Goal: Download file/media

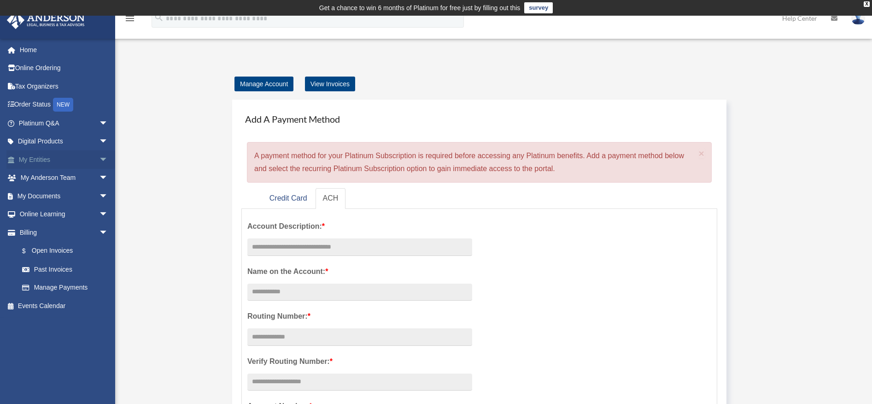
click at [99, 157] on span "arrow_drop_down" at bounding box center [108, 159] width 18 height 19
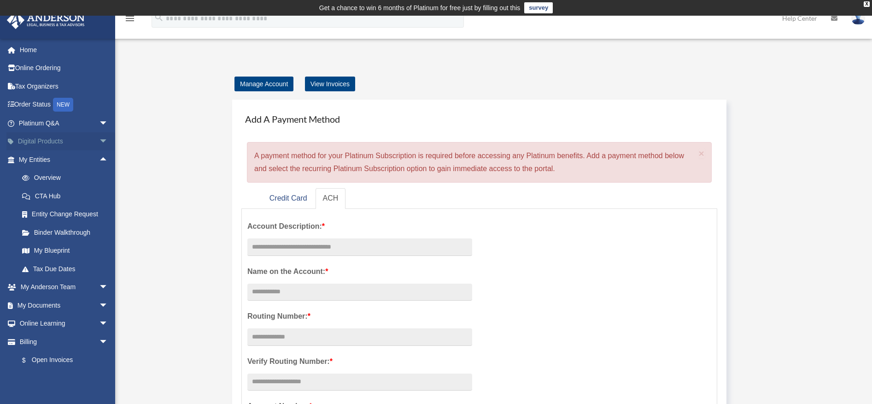
click at [77, 144] on link "Digital Products arrow_drop_down" at bounding box center [64, 141] width 116 height 18
click at [100, 141] on span "arrow_drop_down" at bounding box center [108, 141] width 18 height 19
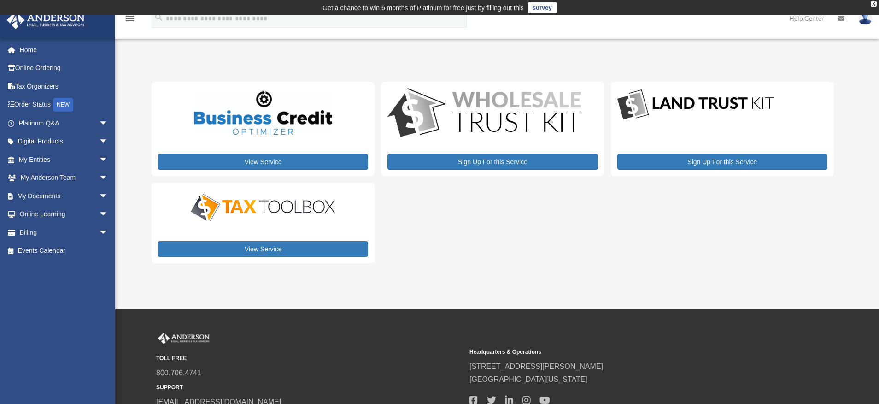
click at [0, 0] on div "x" at bounding box center [0, 0] width 0 height 0
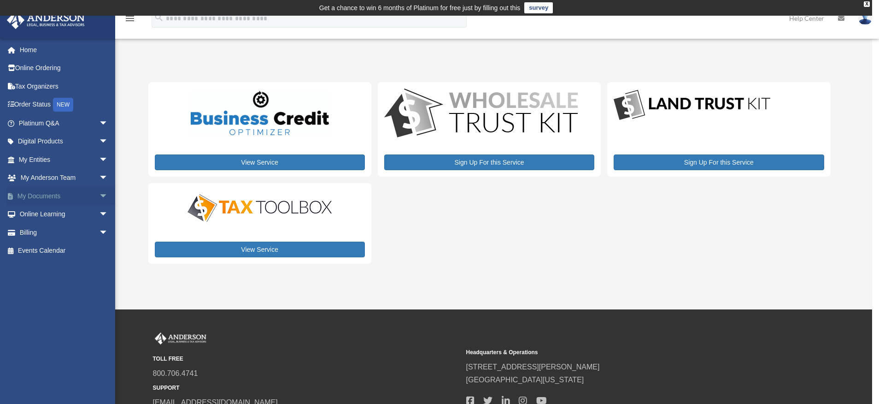
click at [62, 197] on link "My Documents arrow_drop_down" at bounding box center [64, 196] width 116 height 18
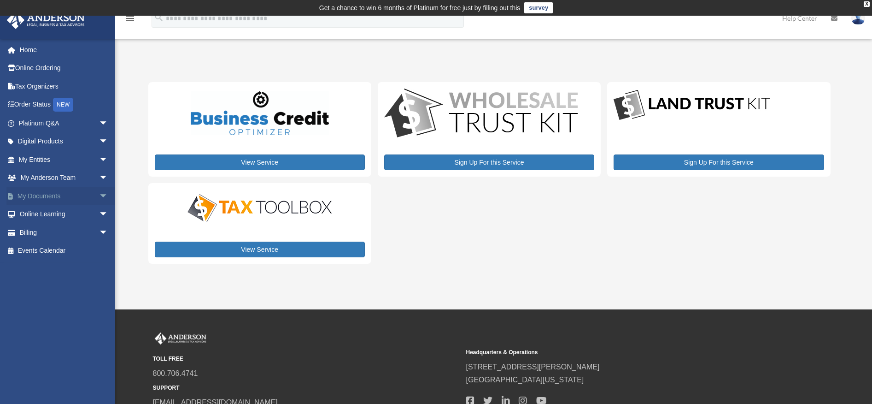
click at [34, 199] on link "My Documents arrow_drop_down" at bounding box center [64, 196] width 116 height 18
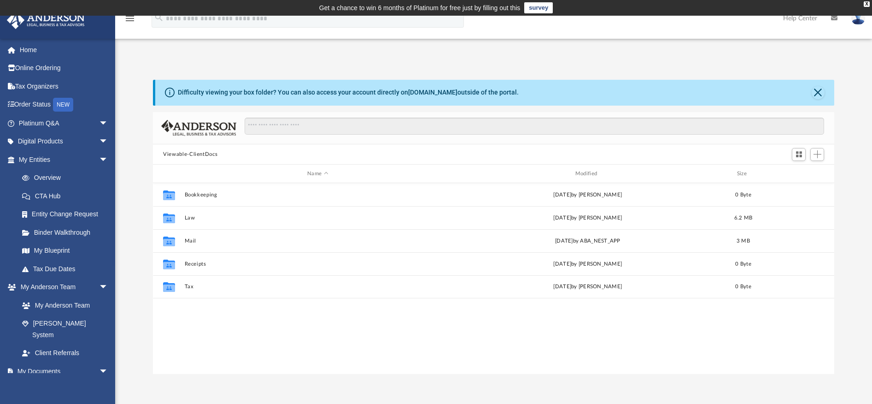
scroll to position [203, 674]
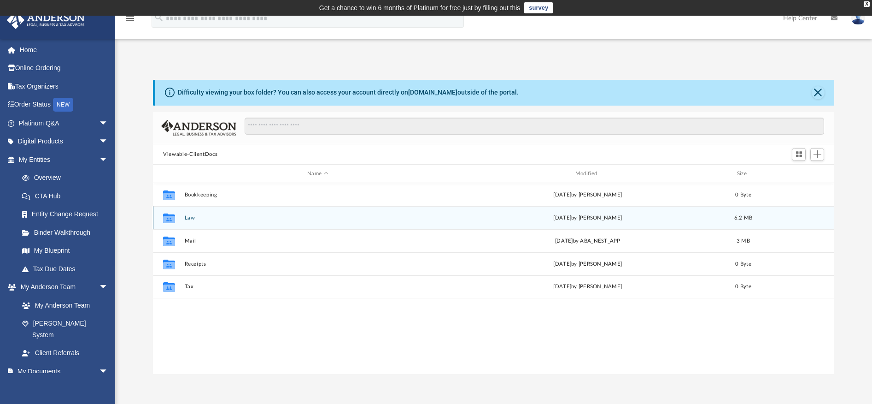
click at [206, 212] on div "Collaborated Folder Law Wed Jun 4 2025 by Cat Hernandez Sarmiento 6.2 MB" at bounding box center [494, 217] width 682 height 23
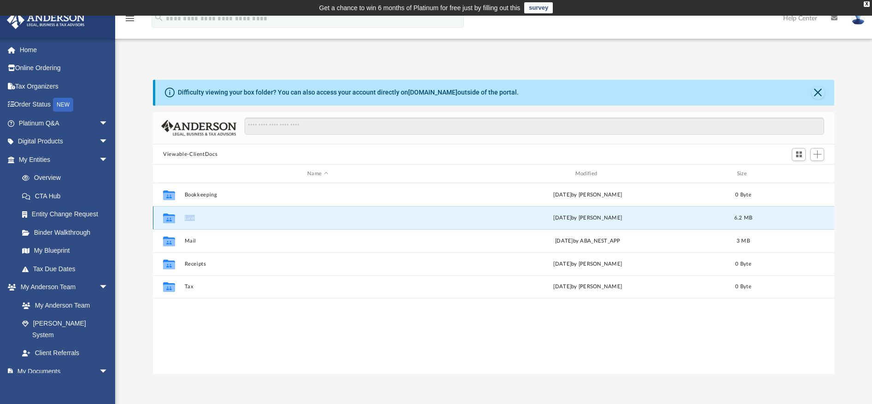
click at [206, 212] on div "Collaborated Folder Law Wed Jun 4 2025 by Cat Hernandez Sarmiento 6.2 MB" at bounding box center [494, 217] width 682 height 23
click at [225, 217] on button "Law" at bounding box center [318, 218] width 266 height 6
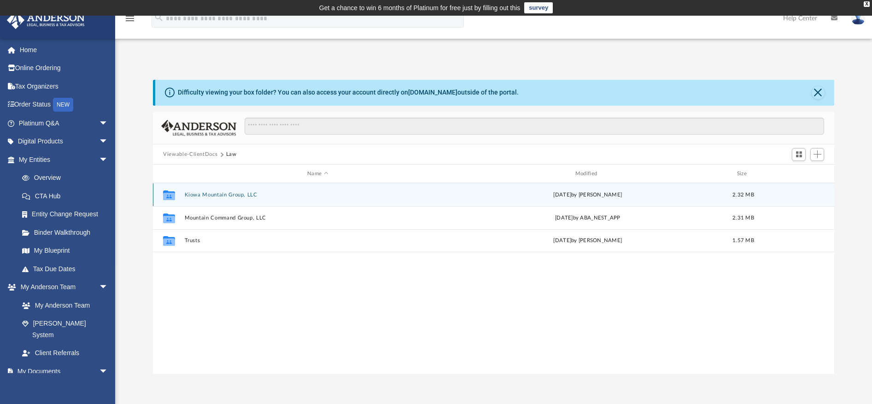
click at [229, 193] on button "Kiowa Mountain Group, LLC" at bounding box center [318, 195] width 266 height 6
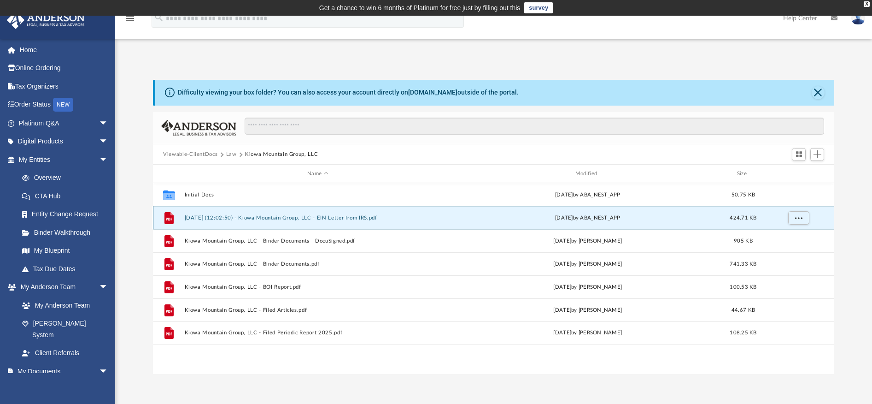
click at [263, 216] on button "[DATE] (12:02:50) - Kiowa Mountain Group, LLC - EIN Letter from IRS.pdf" at bounding box center [318, 218] width 266 height 6
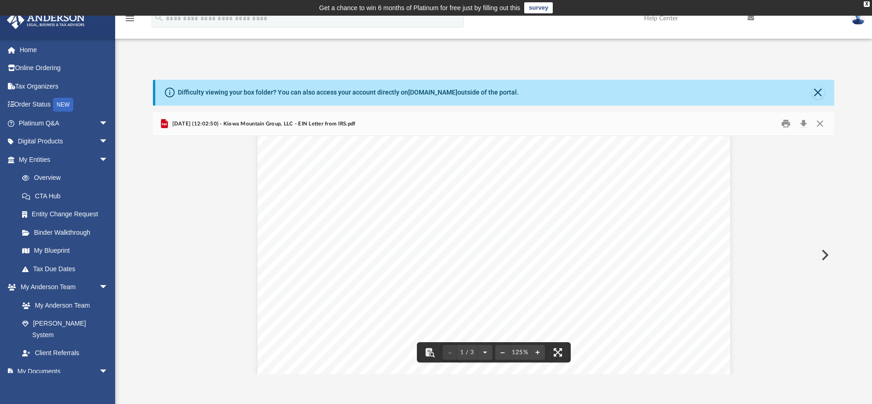
scroll to position [69, 0]
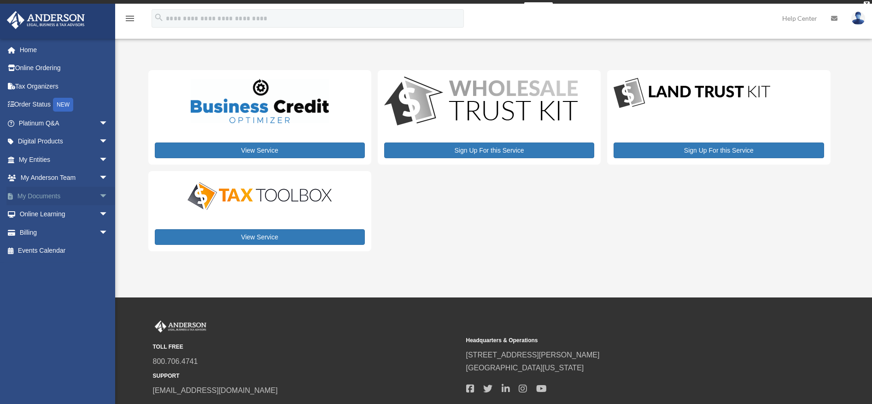
click at [35, 193] on link "My Documents arrow_drop_down" at bounding box center [64, 196] width 116 height 18
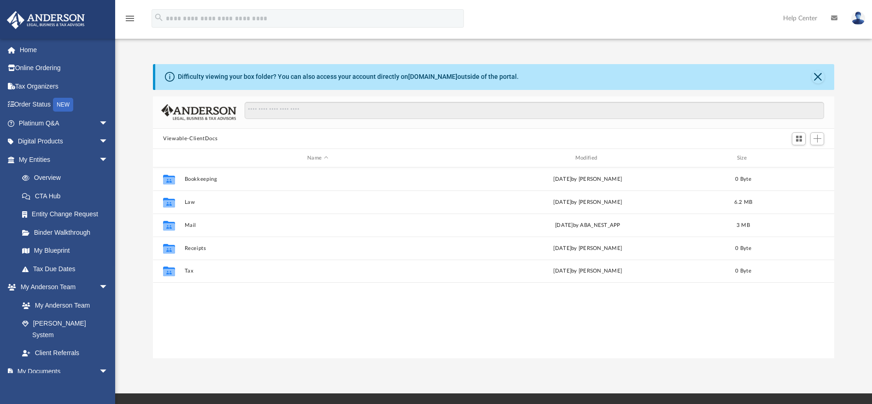
scroll to position [203, 674]
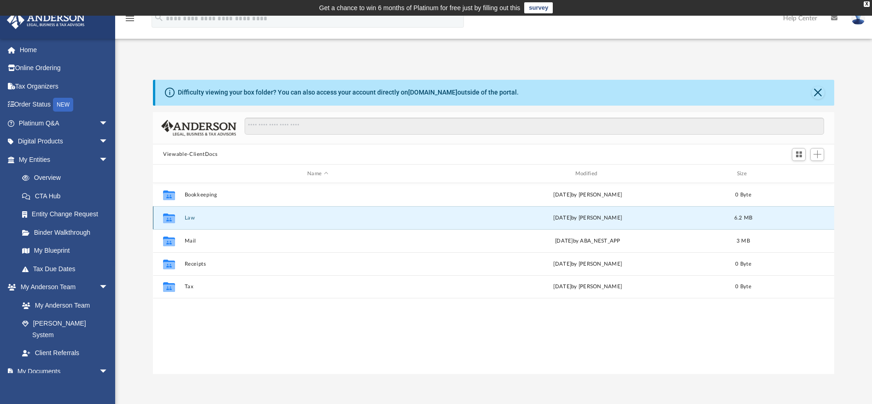
click at [189, 219] on button "Law" at bounding box center [318, 218] width 266 height 6
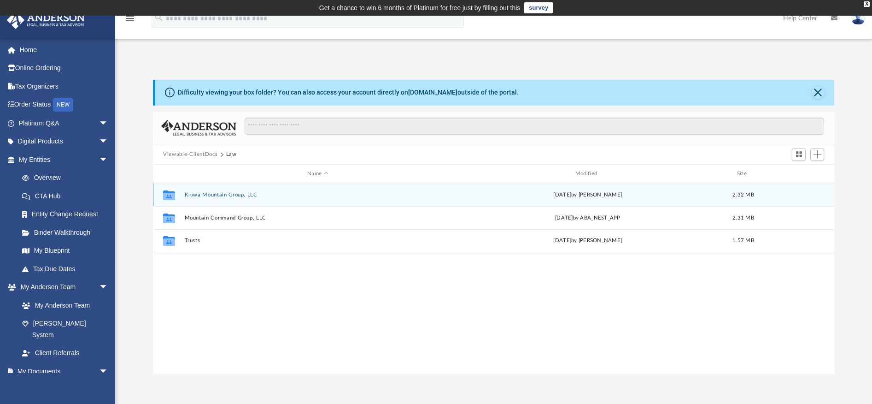
click at [229, 198] on div "Collaborated Folder Kiowa Mountain Group, LLC [DATE] by [PERSON_NAME] 2.32 MB" at bounding box center [494, 194] width 682 height 23
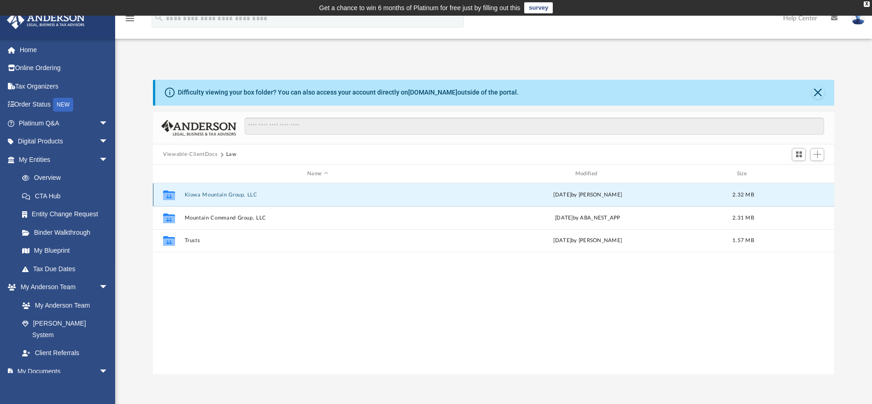
click at [229, 197] on button "Kiowa Mountain Group, LLC" at bounding box center [318, 195] width 266 height 6
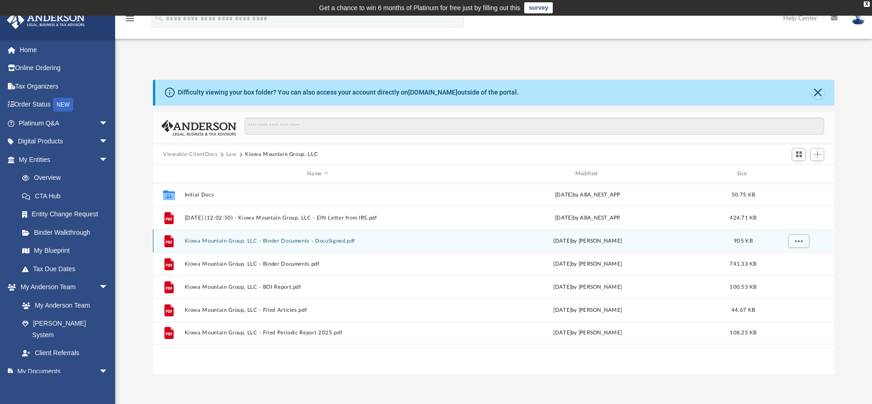
click at [234, 239] on button "Kiowa Mountain Group, LLC - Binder Documents - DocuSigned.pdf" at bounding box center [318, 241] width 266 height 6
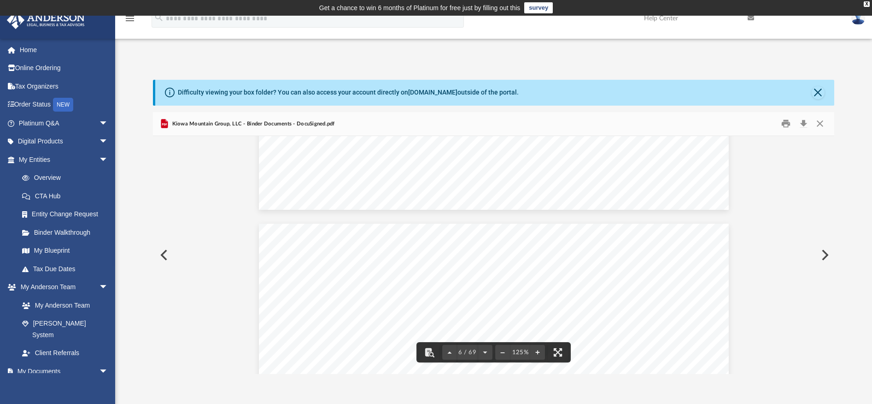
scroll to position [2862, 0]
click at [802, 126] on button "Download" at bounding box center [803, 124] width 17 height 14
click at [823, 94] on button "Close" at bounding box center [818, 92] width 13 height 13
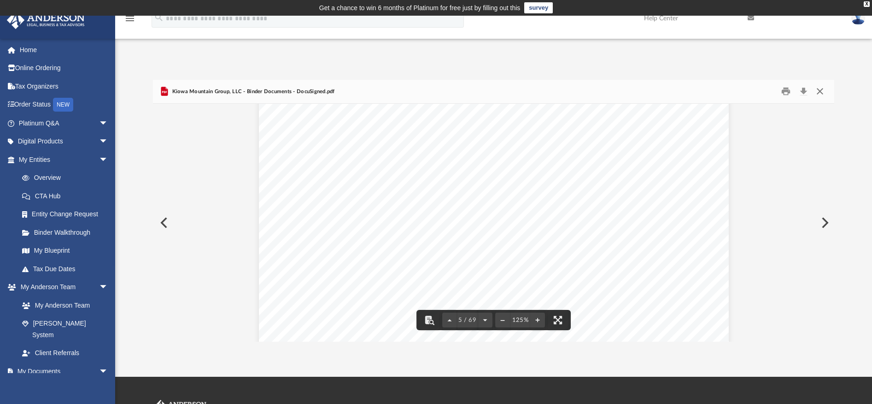
click at [822, 94] on button "Close" at bounding box center [819, 91] width 17 height 14
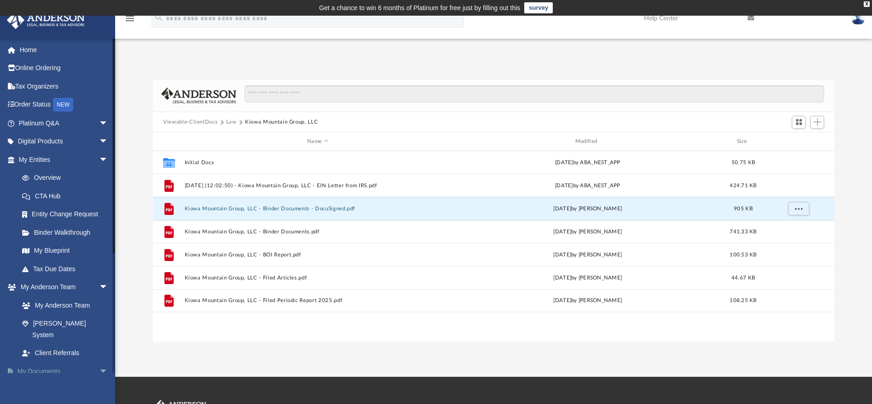
click at [38, 364] on link "My Documents arrow_drop_down" at bounding box center [64, 371] width 116 height 18
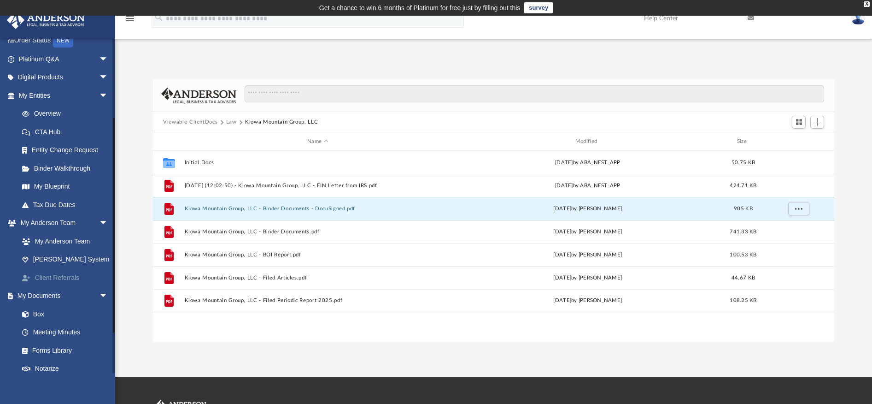
scroll to position [180, 0]
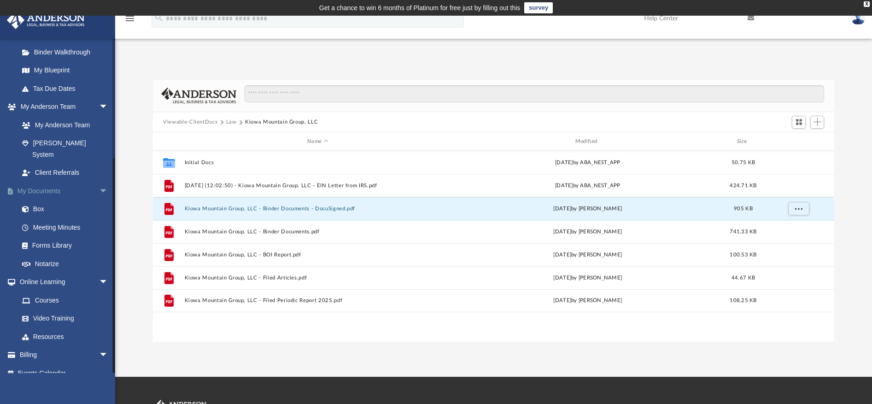
click at [43, 182] on link "My Documents arrow_drop_down" at bounding box center [64, 191] width 116 height 18
click at [45, 182] on link "My Documents arrow_drop_down" at bounding box center [64, 191] width 116 height 18
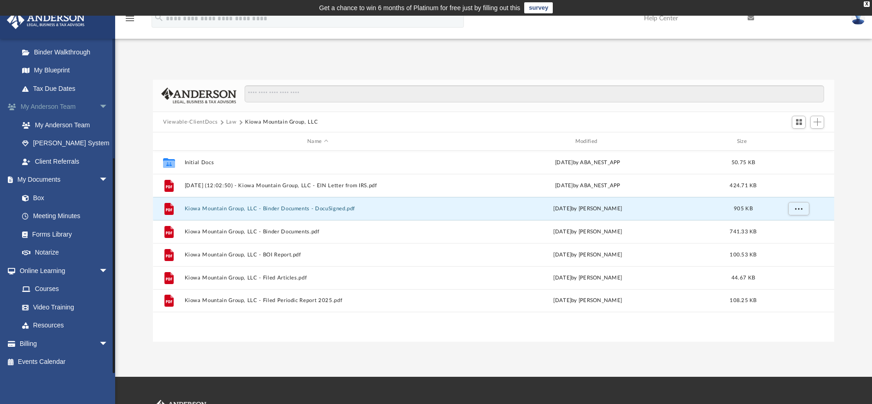
click at [46, 106] on link "My Anderson Team arrow_drop_down" at bounding box center [64, 107] width 116 height 18
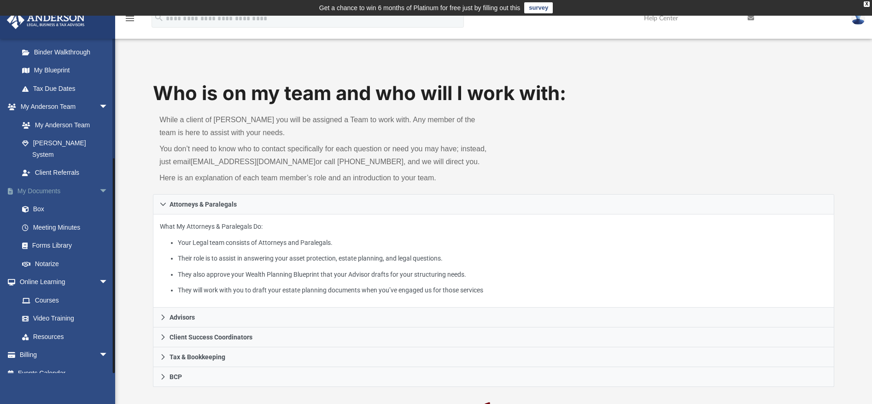
click at [48, 182] on link "My Documents arrow_drop_down" at bounding box center [64, 191] width 116 height 18
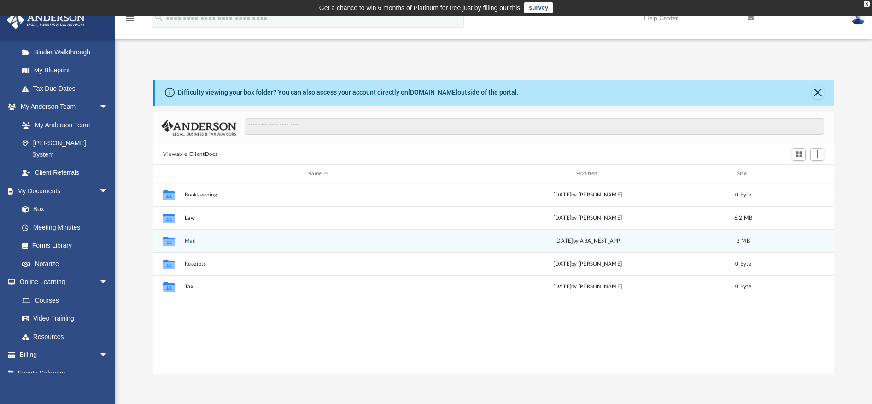
scroll to position [203, 674]
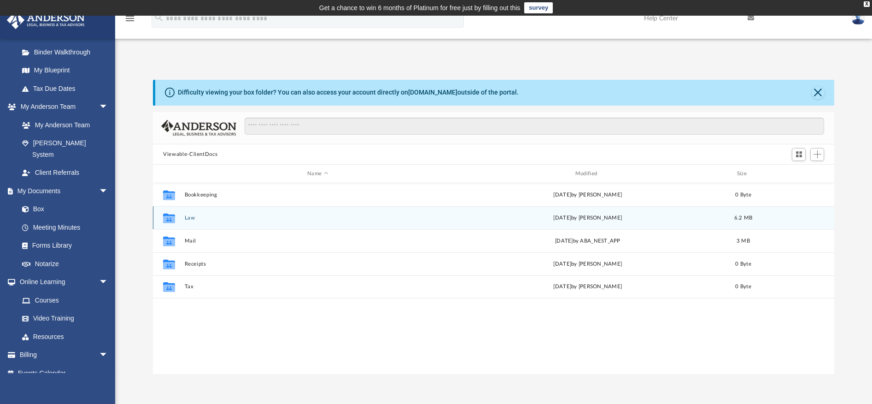
drag, startPoint x: 202, startPoint y: 214, endPoint x: 189, endPoint y: 217, distance: 12.7
click at [202, 214] on div "Collaborated Folder Law [DATE] by [PERSON_NAME] 6.2 MB" at bounding box center [494, 217] width 682 height 23
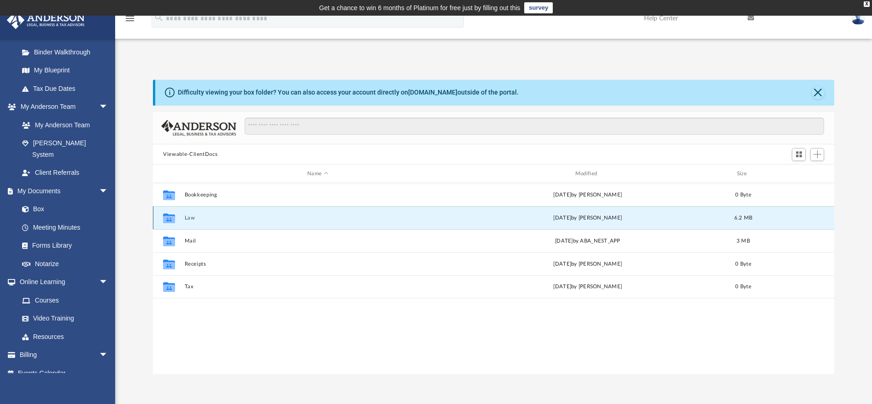
click at [186, 217] on button "Law" at bounding box center [318, 218] width 266 height 6
click at [219, 218] on button "Mountain Command Group, LLC" at bounding box center [318, 218] width 266 height 6
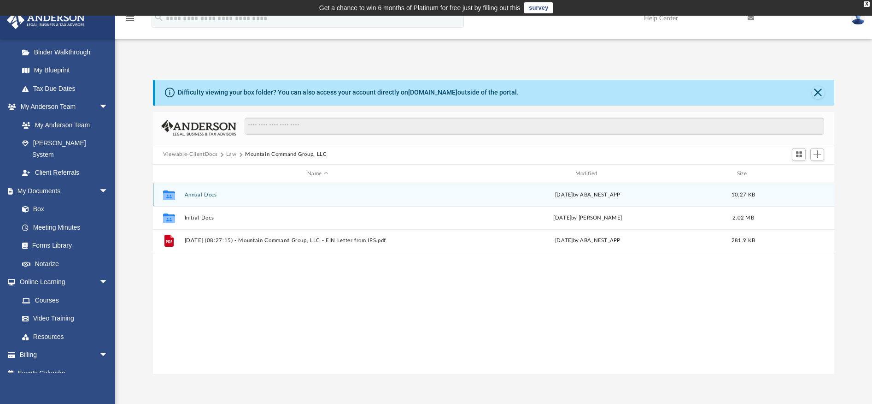
click at [215, 194] on button "Annual Docs" at bounding box center [318, 195] width 266 height 6
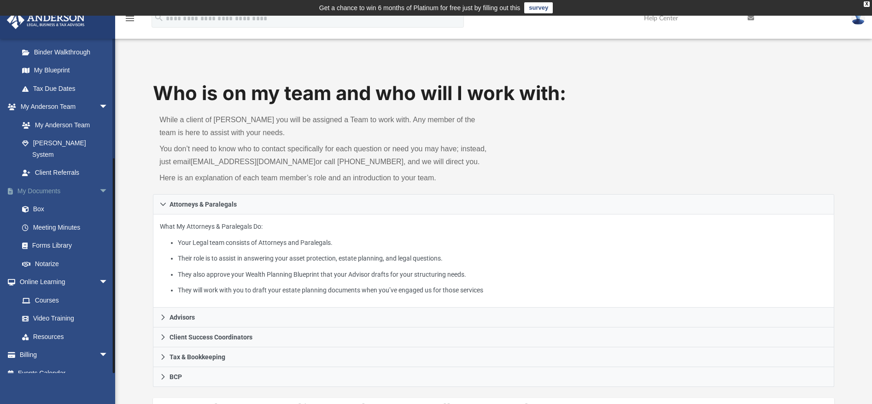
click at [38, 182] on link "My Documents arrow_drop_down" at bounding box center [64, 191] width 116 height 18
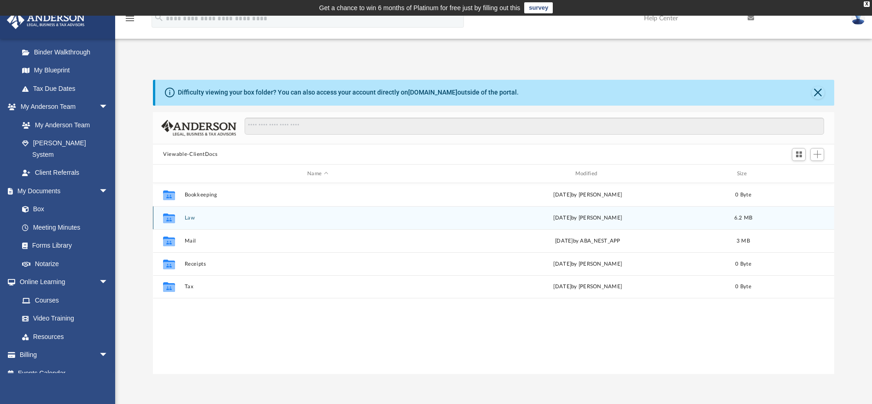
scroll to position [203, 674]
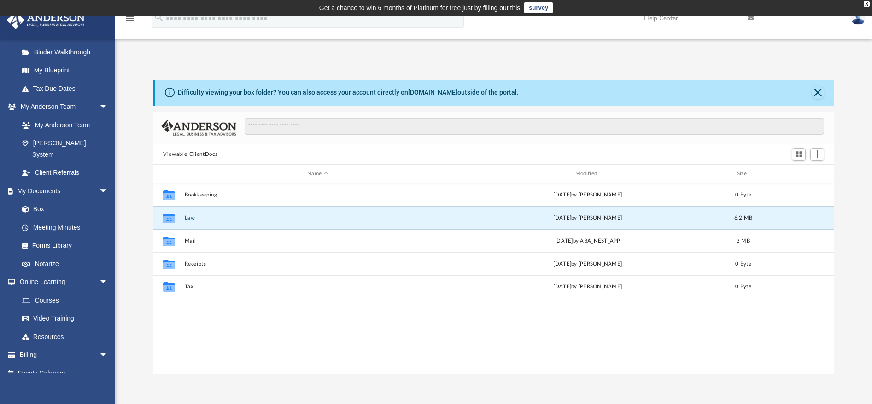
click at [196, 217] on button "Law" at bounding box center [318, 218] width 266 height 6
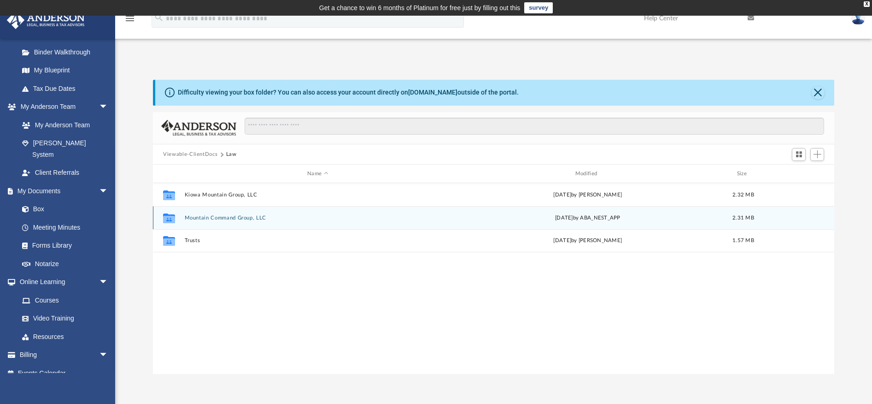
click at [220, 221] on div "Collaborated Folder Mountain Command Group, LLC [DATE] by ABA_NEST_APP 2.31 MB" at bounding box center [494, 217] width 682 height 23
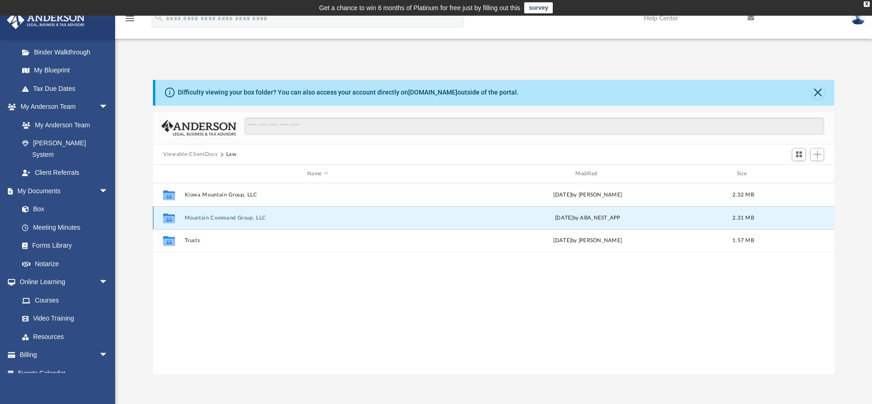
click at [221, 220] on button "Mountain Command Group, LLC" at bounding box center [318, 218] width 266 height 6
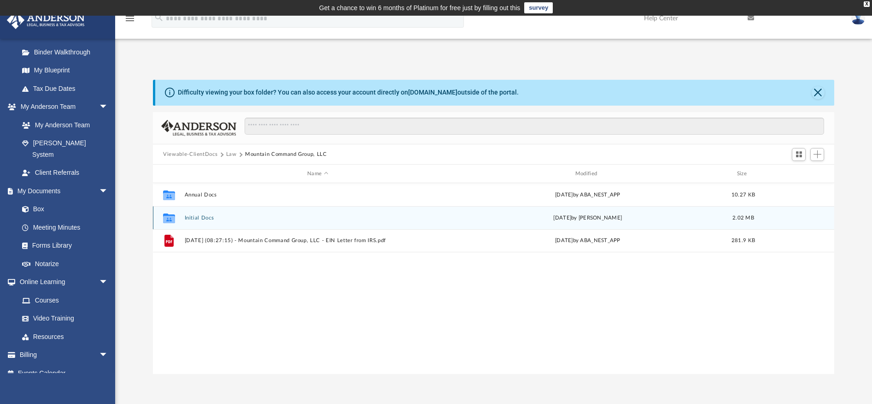
click at [205, 218] on button "Initial Docs" at bounding box center [318, 218] width 266 height 6
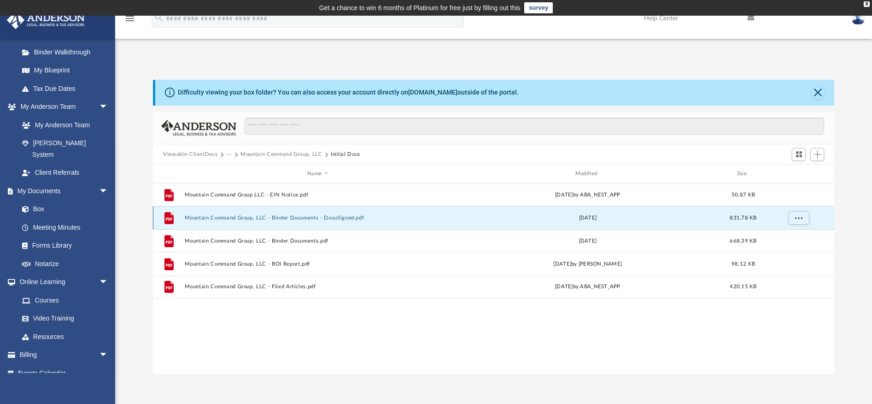
click at [297, 220] on button "Mountain Command Group, LLC - Binder Documents - DocuSigned.pdf" at bounding box center [318, 218] width 266 height 6
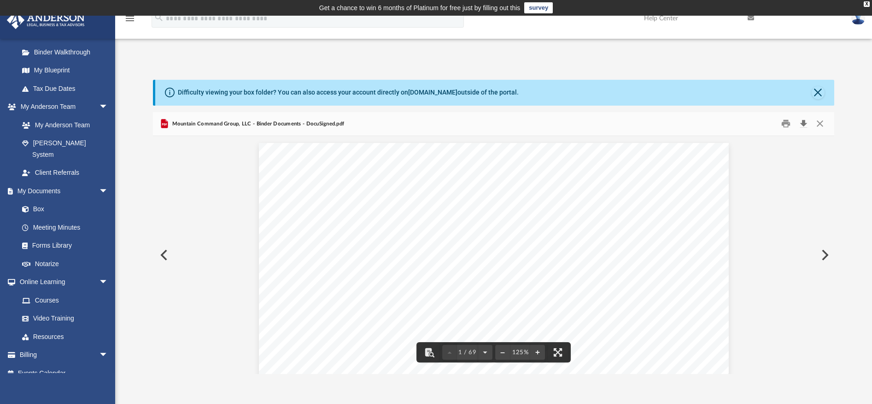
click at [804, 120] on button "Download" at bounding box center [803, 124] width 17 height 14
click at [40, 184] on link "My Documents arrow_drop_down" at bounding box center [64, 191] width 116 height 18
click at [816, 97] on button "Close" at bounding box center [818, 92] width 13 height 13
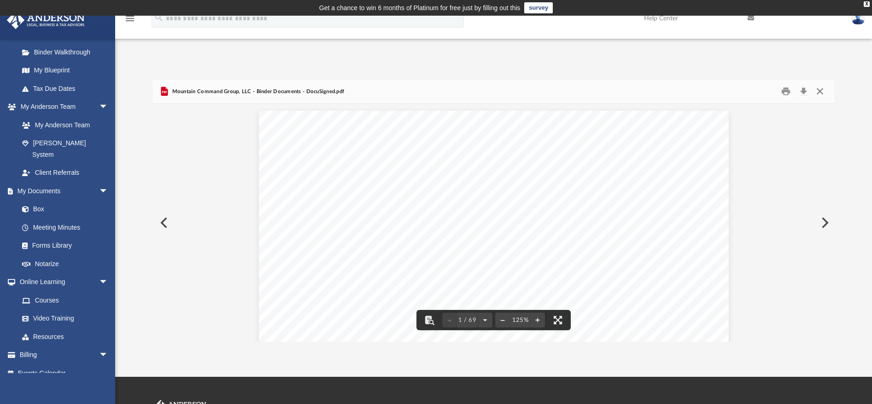
click at [817, 93] on button "Close" at bounding box center [819, 91] width 17 height 14
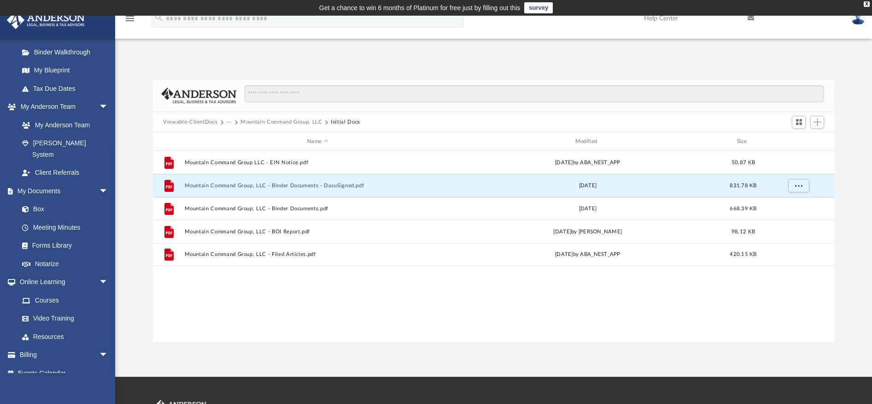
click at [281, 122] on button "Mountain Command Group, LLC" at bounding box center [282, 122] width 82 height 8
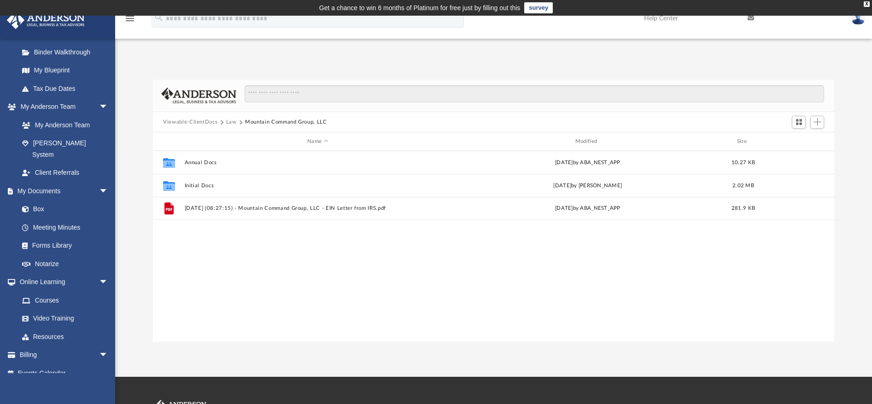
click at [182, 123] on button "Viewable-ClientDocs" at bounding box center [190, 122] width 54 height 8
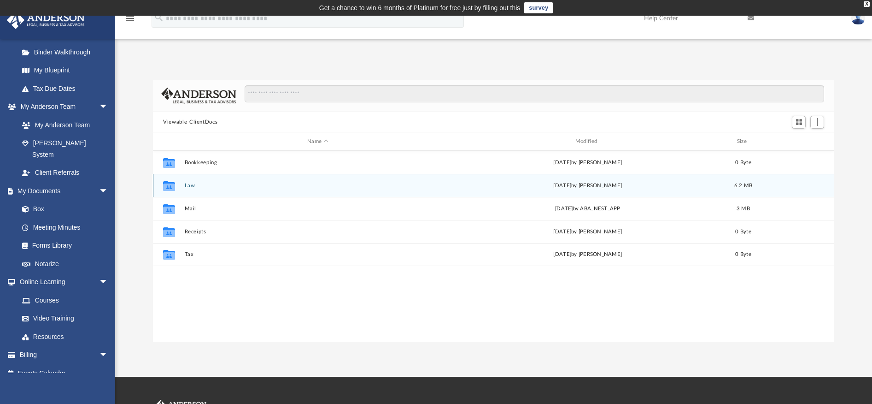
click at [185, 182] on button "Law" at bounding box center [318, 185] width 266 height 6
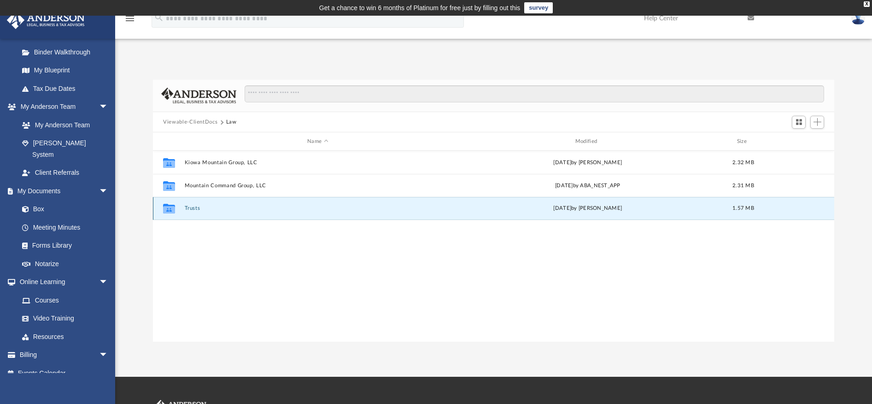
click at [196, 209] on button "Trusts" at bounding box center [318, 209] width 266 height 6
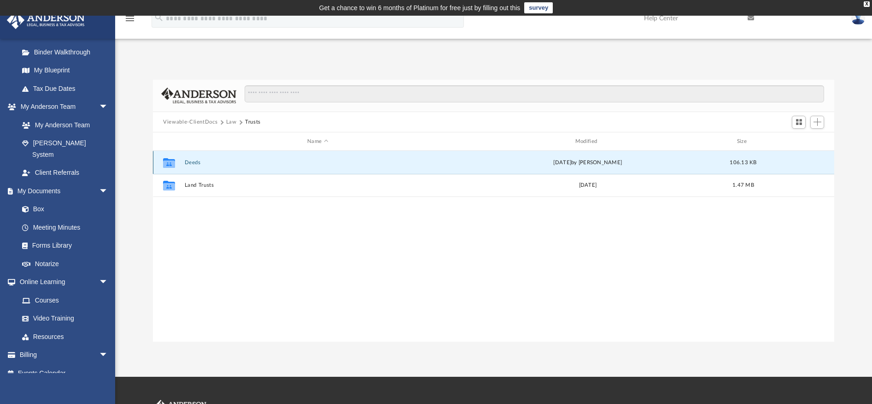
click at [193, 163] on button "Deeds" at bounding box center [318, 162] width 266 height 6
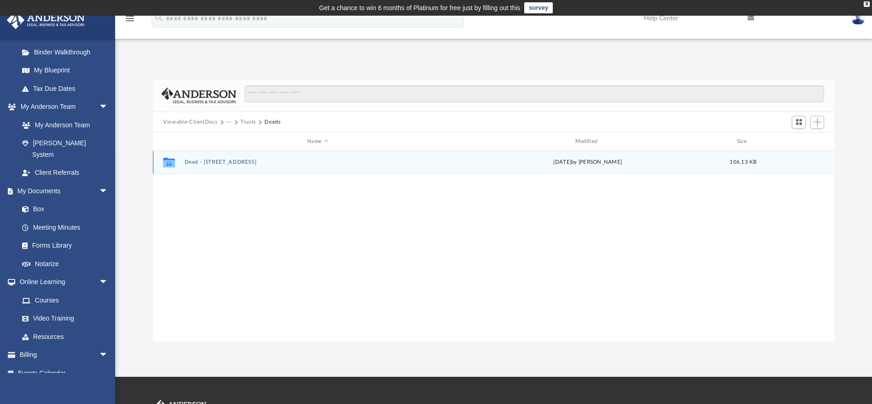
click at [237, 162] on button "Deed - [STREET_ADDRESS]" at bounding box center [318, 162] width 266 height 6
click at [237, 162] on button "Filed Warranty Deed - [STREET_ADDRESS]pdf" at bounding box center [318, 162] width 266 height 6
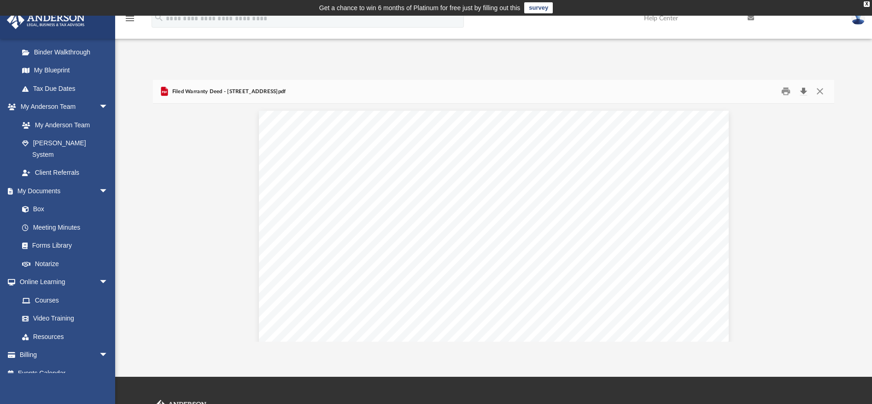
click at [808, 93] on button "Download" at bounding box center [803, 91] width 17 height 14
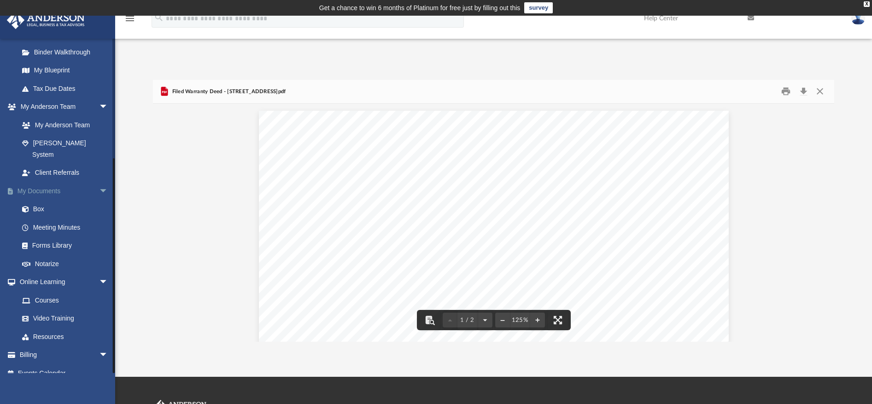
click at [43, 182] on link "My Documents arrow_drop_down" at bounding box center [64, 191] width 116 height 18
click at [822, 94] on button "Close" at bounding box center [819, 91] width 17 height 14
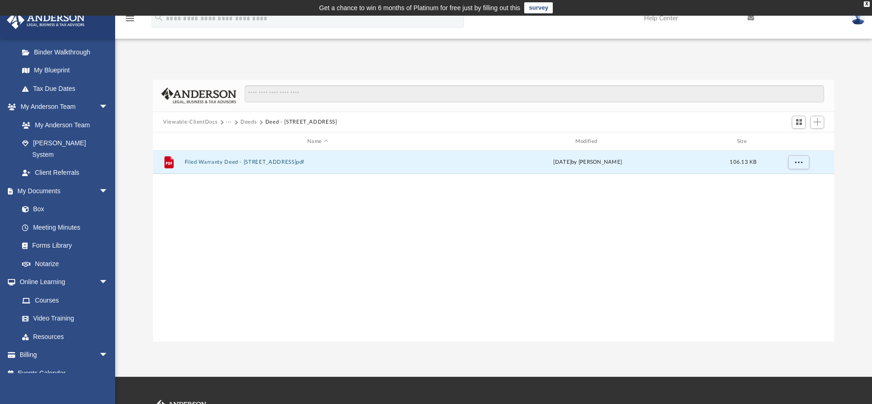
click at [190, 124] on button "Viewable-ClientDocs" at bounding box center [190, 122] width 54 height 8
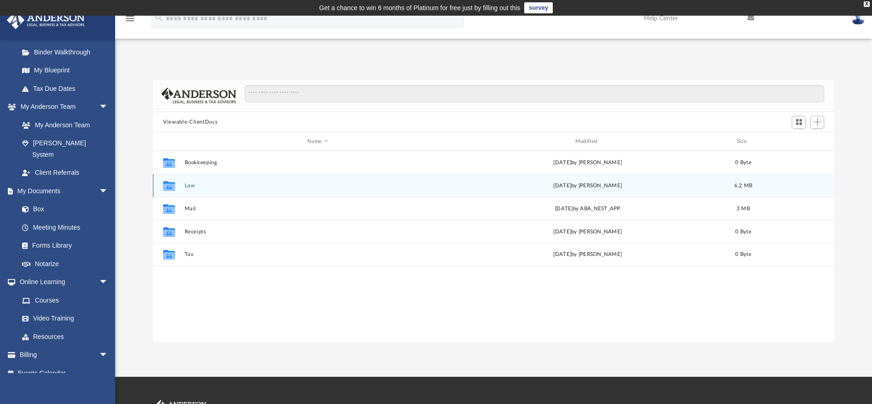
click at [185, 188] on button "Law" at bounding box center [318, 185] width 266 height 6
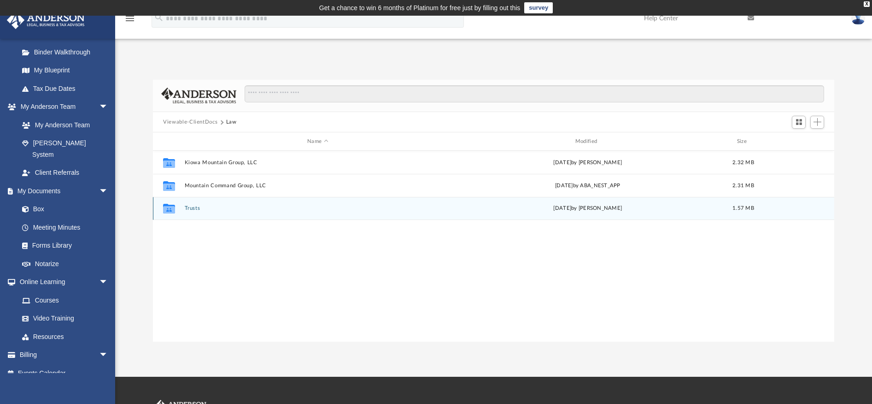
click at [210, 210] on button "Trusts" at bounding box center [318, 209] width 266 height 6
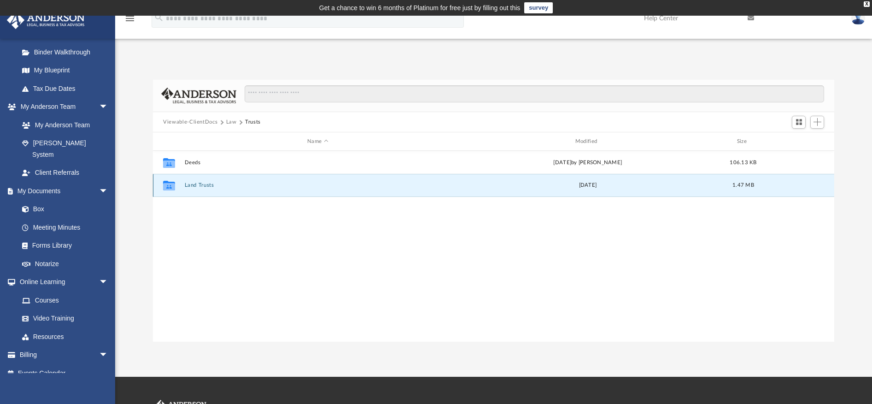
click at [211, 187] on button "Land Trusts" at bounding box center [318, 185] width 266 height 6
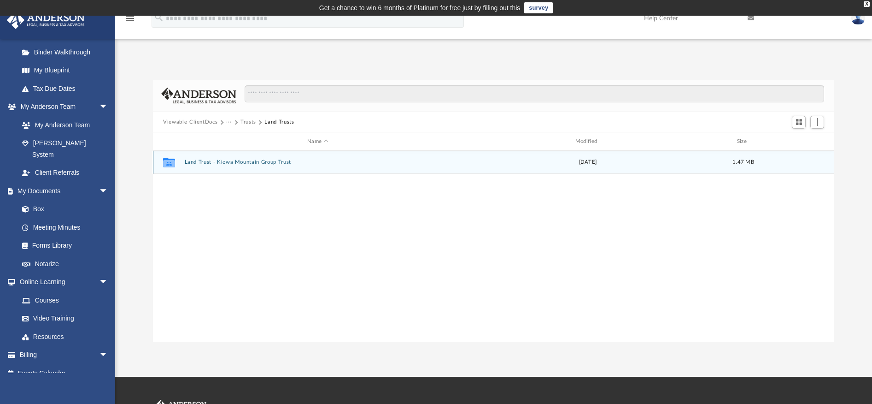
click at [219, 165] on div "Collaborated Folder Land Trust - Kiowa Mountain Group Trust [DATE] 1.47 MB" at bounding box center [494, 162] width 682 height 23
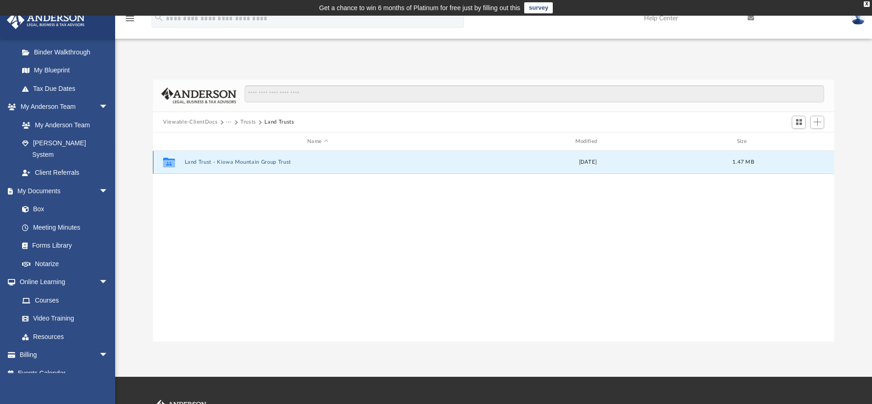
click at [220, 164] on button "Land Trust - Kiowa Mountain Group Trust" at bounding box center [318, 162] width 266 height 6
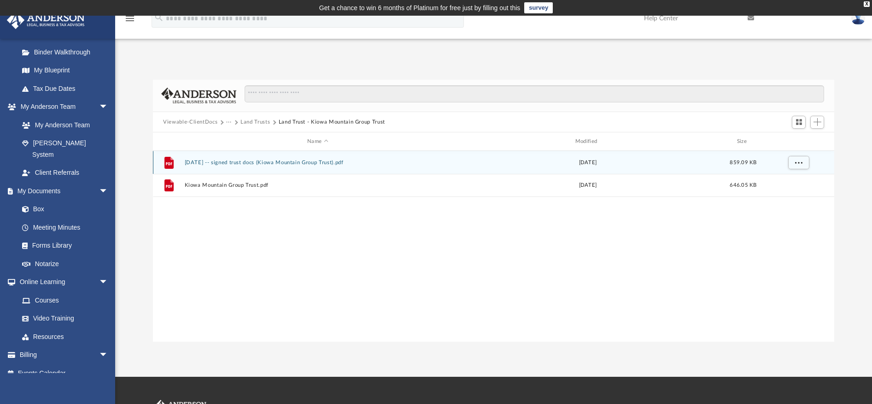
click at [223, 163] on button "[DATE] -- signed trust docs (Kiowa Mountain Group Trust).pdf" at bounding box center [318, 162] width 266 height 6
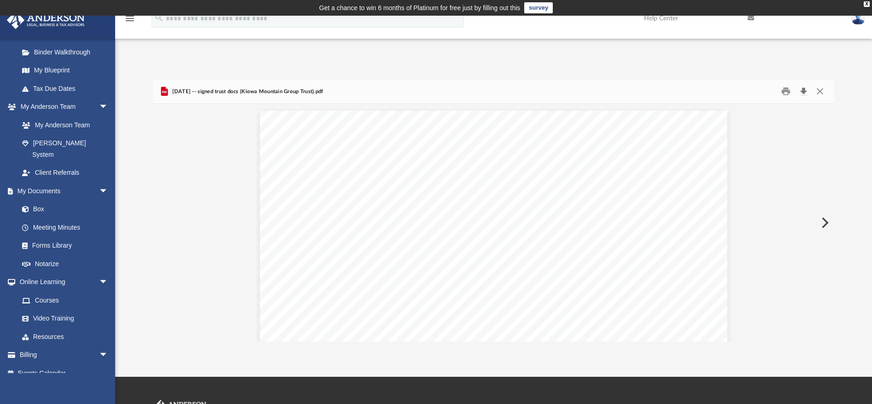
click at [807, 93] on button "Download" at bounding box center [803, 91] width 17 height 14
